Goal: Task Accomplishment & Management: Manage account settings

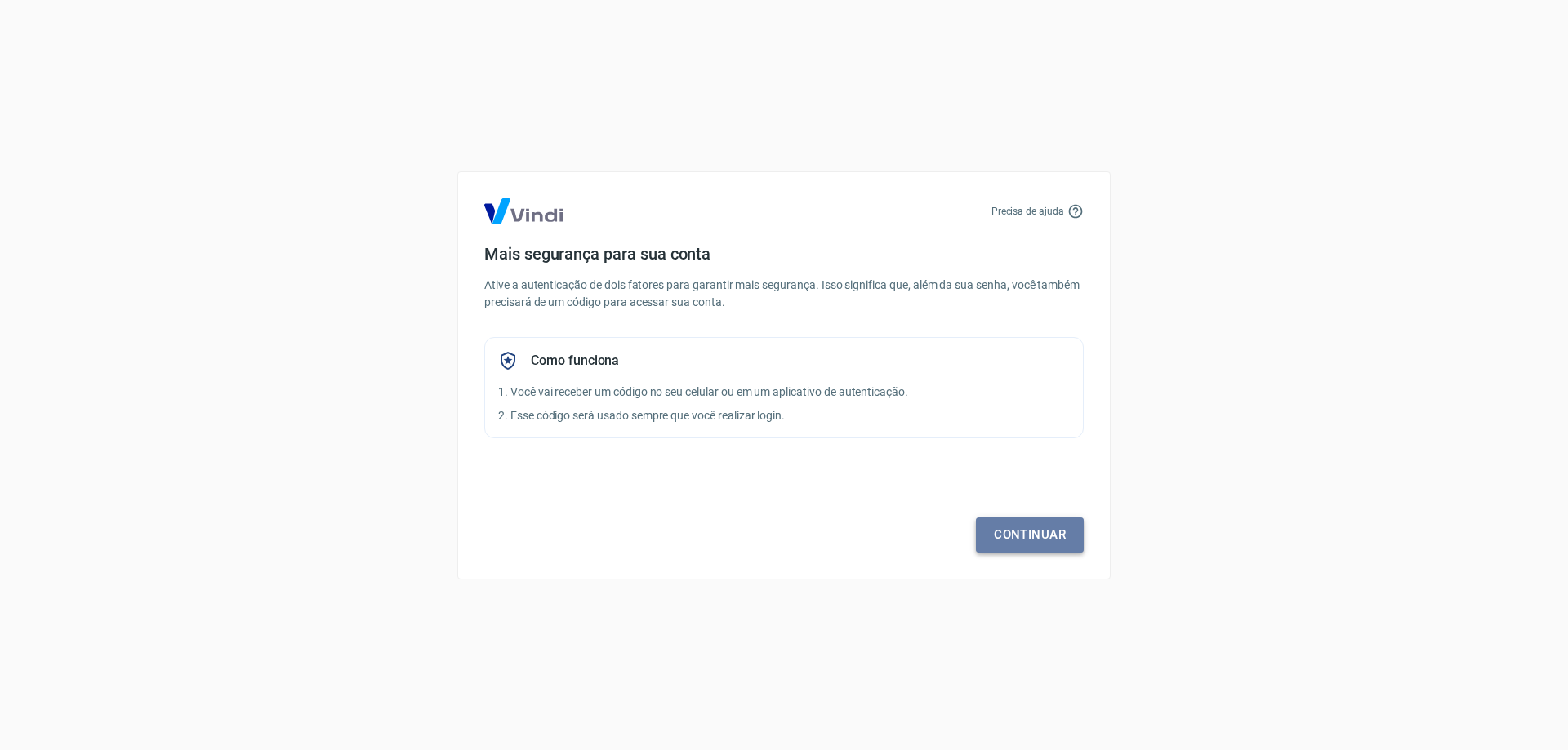
click at [996, 536] on link "Continuar" at bounding box center [1029, 535] width 108 height 35
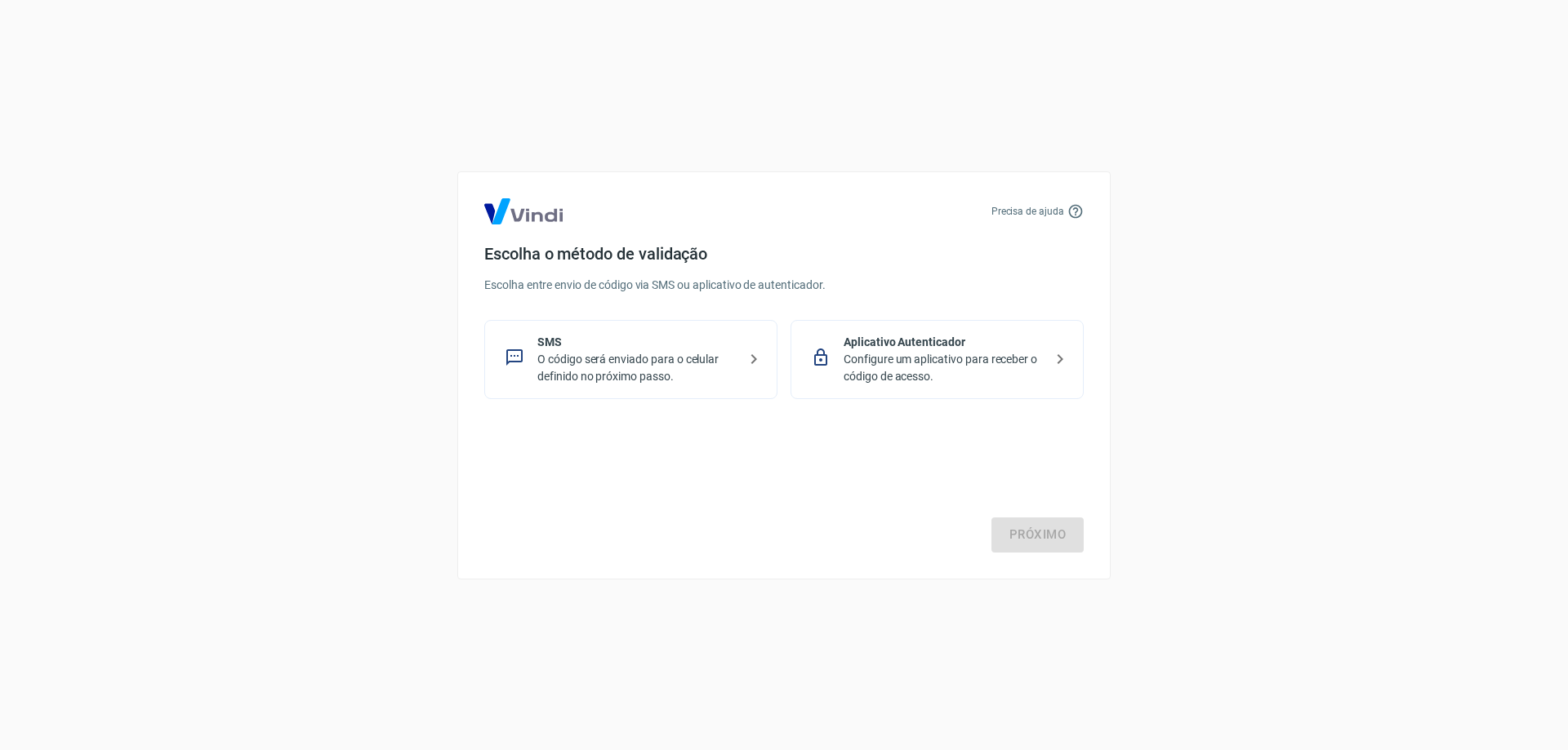
click at [596, 360] on p "O código será enviado para o celular definido no próximo passo." at bounding box center [637, 368] width 200 height 35
click at [1023, 529] on link "Próximo" at bounding box center [1036, 535] width 92 height 35
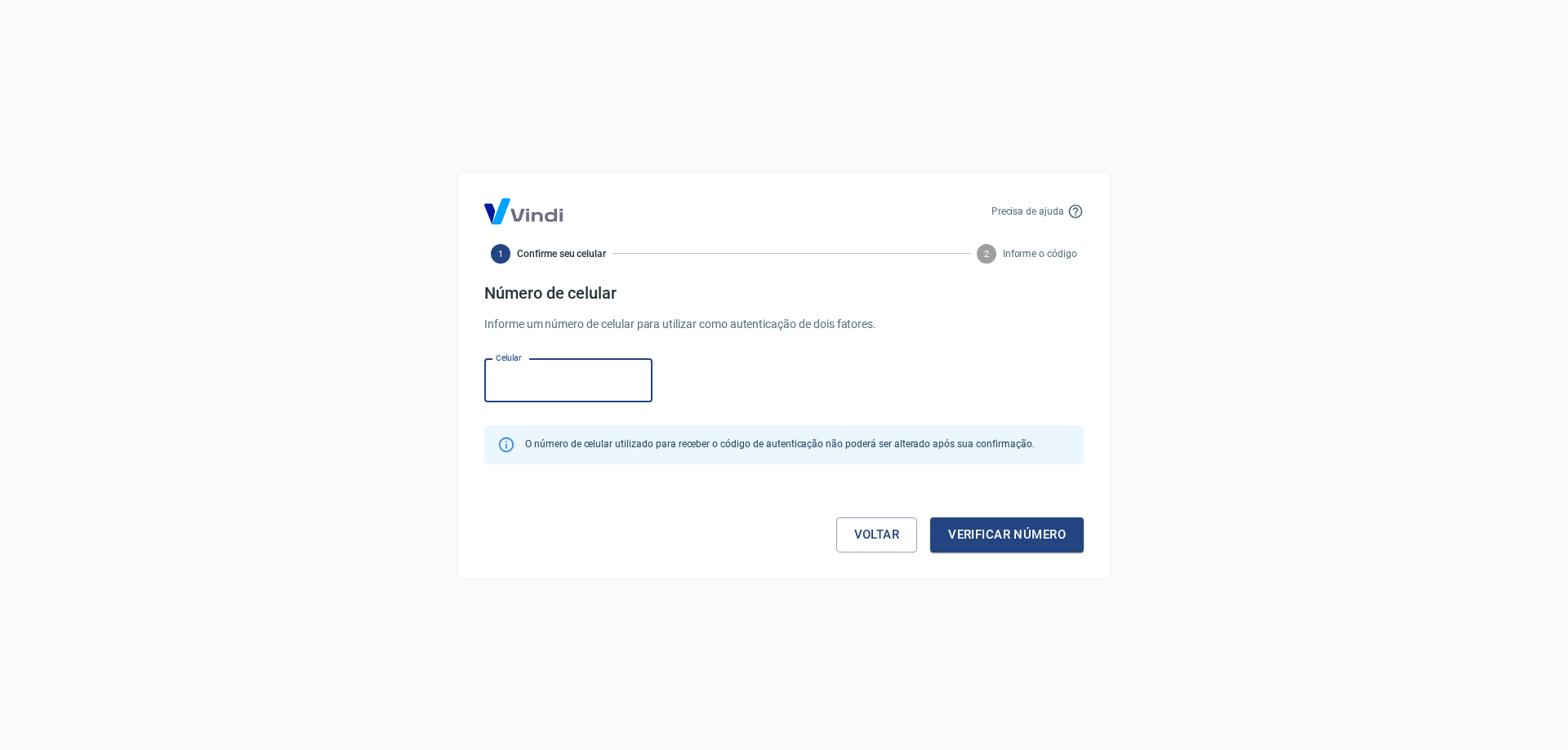
click at [592, 376] on input "Celular" at bounding box center [568, 381] width 168 height 43
type input "[PHONE_NUMBER]"
drag, startPoint x: 992, startPoint y: 539, endPoint x: 991, endPoint y: 574, distance: 35.0
click at [992, 539] on button "Verificar número" at bounding box center [1006, 535] width 153 height 35
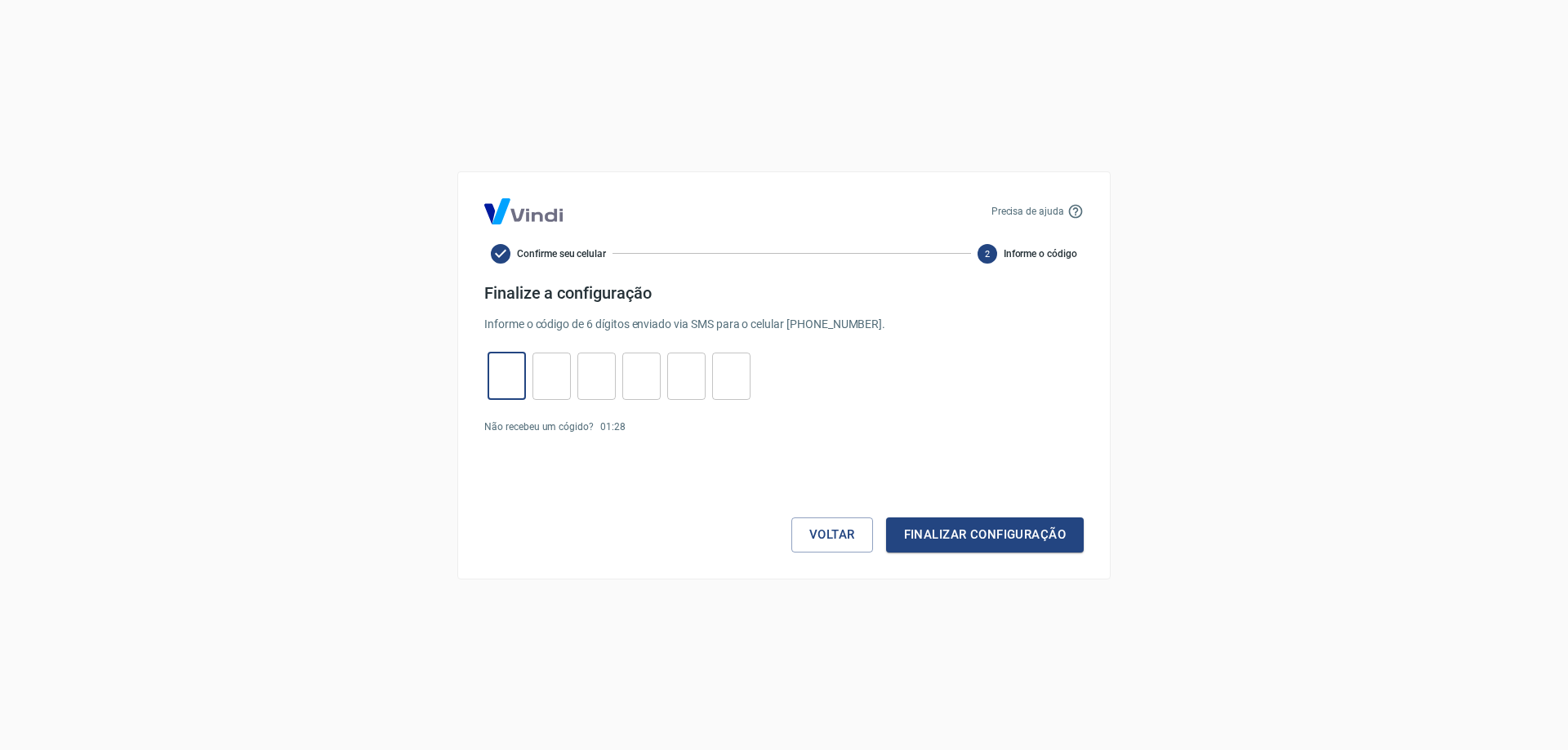
click at [503, 369] on input "tel" at bounding box center [506, 376] width 39 height 36
type input "4"
type input "7"
type input "2"
type input "6"
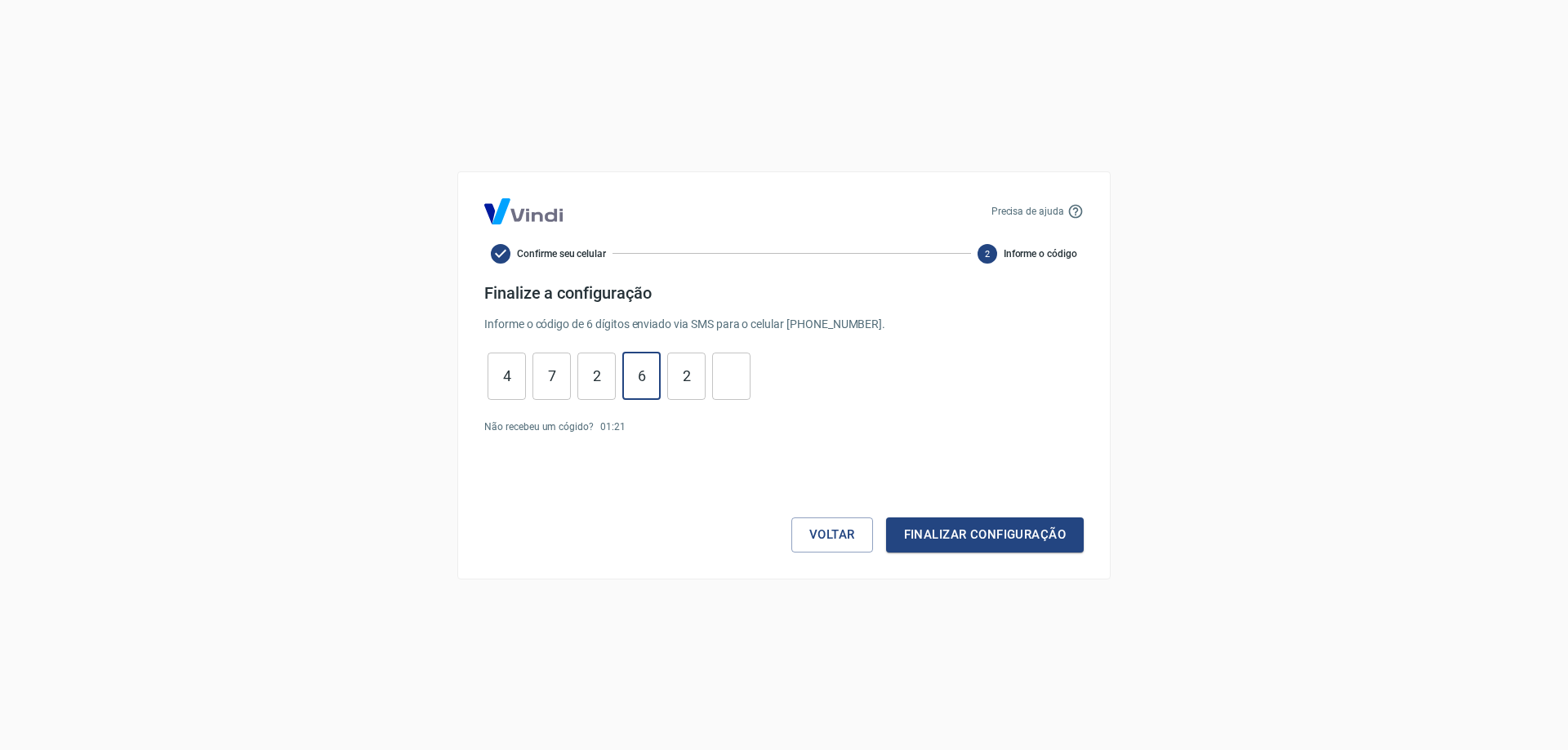
type input "2"
type input "8"
click at [1044, 534] on button "Finalizar configuração" at bounding box center [985, 535] width 198 height 35
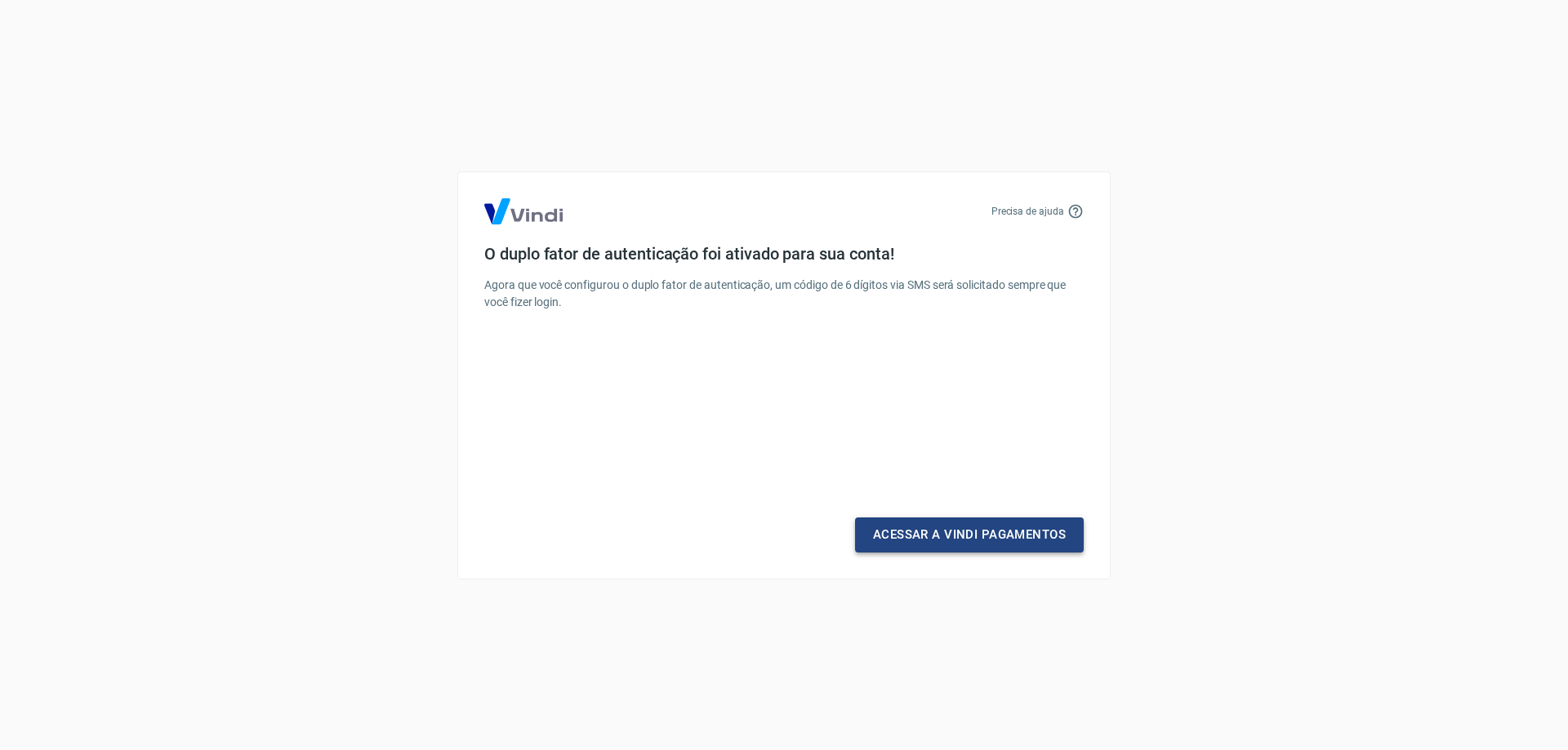
click at [921, 542] on link "Acessar a Vindi Pagamentos" at bounding box center [968, 535] width 228 height 35
